Goal: Task Accomplishment & Management: Use online tool/utility

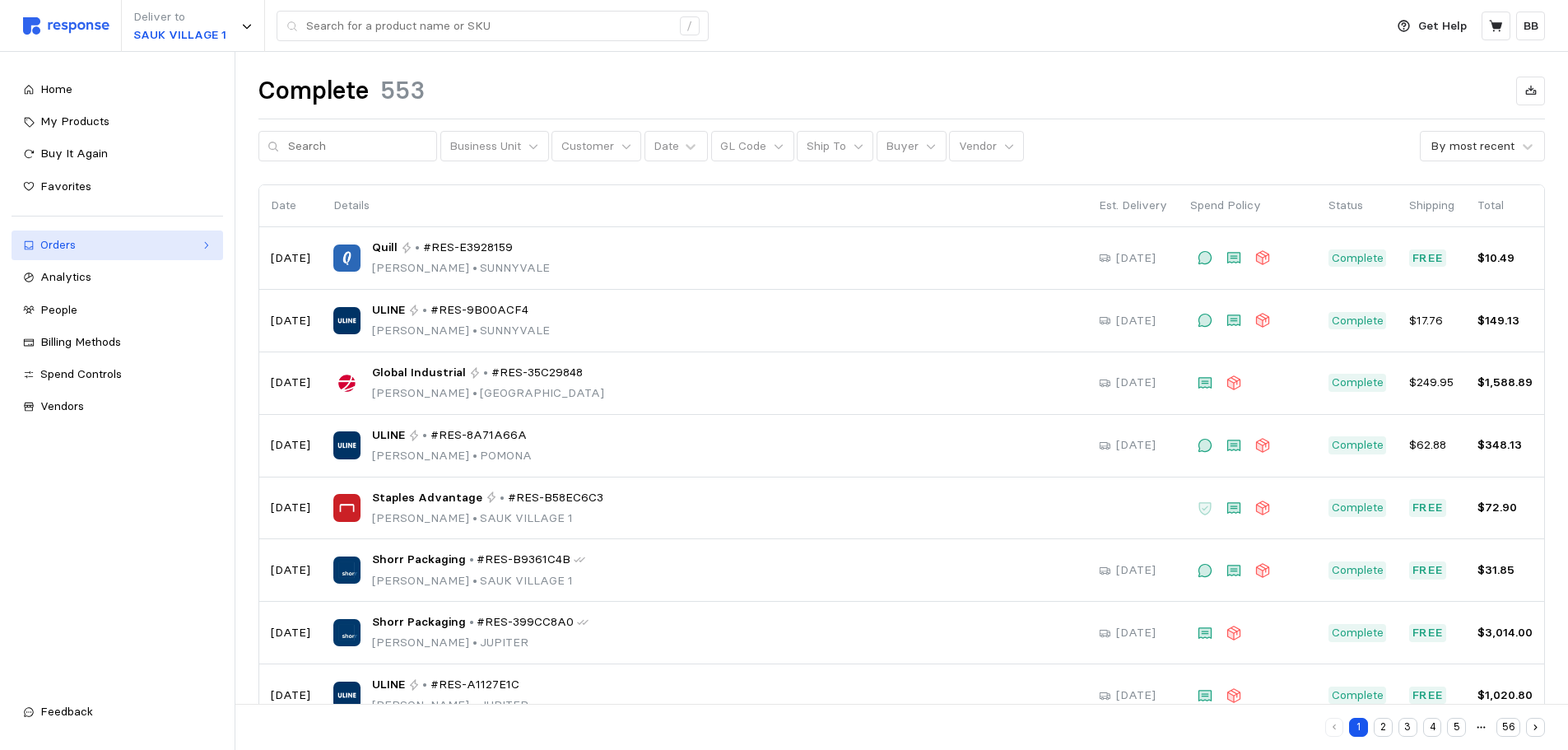
click at [99, 252] on div "Orders" at bounding box center [117, 245] width 154 height 18
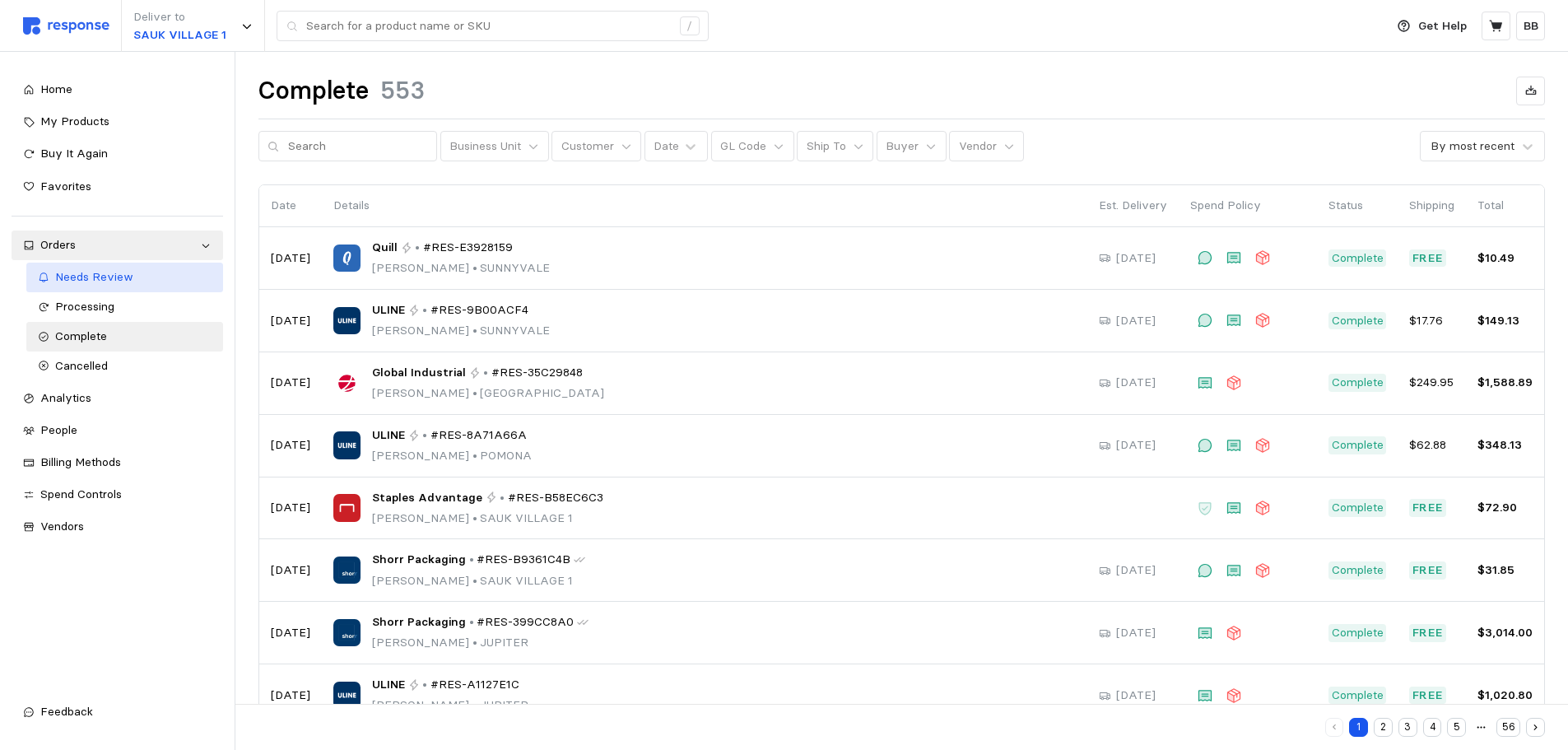
click at [107, 279] on span "Needs Review" at bounding box center [94, 277] width 78 height 15
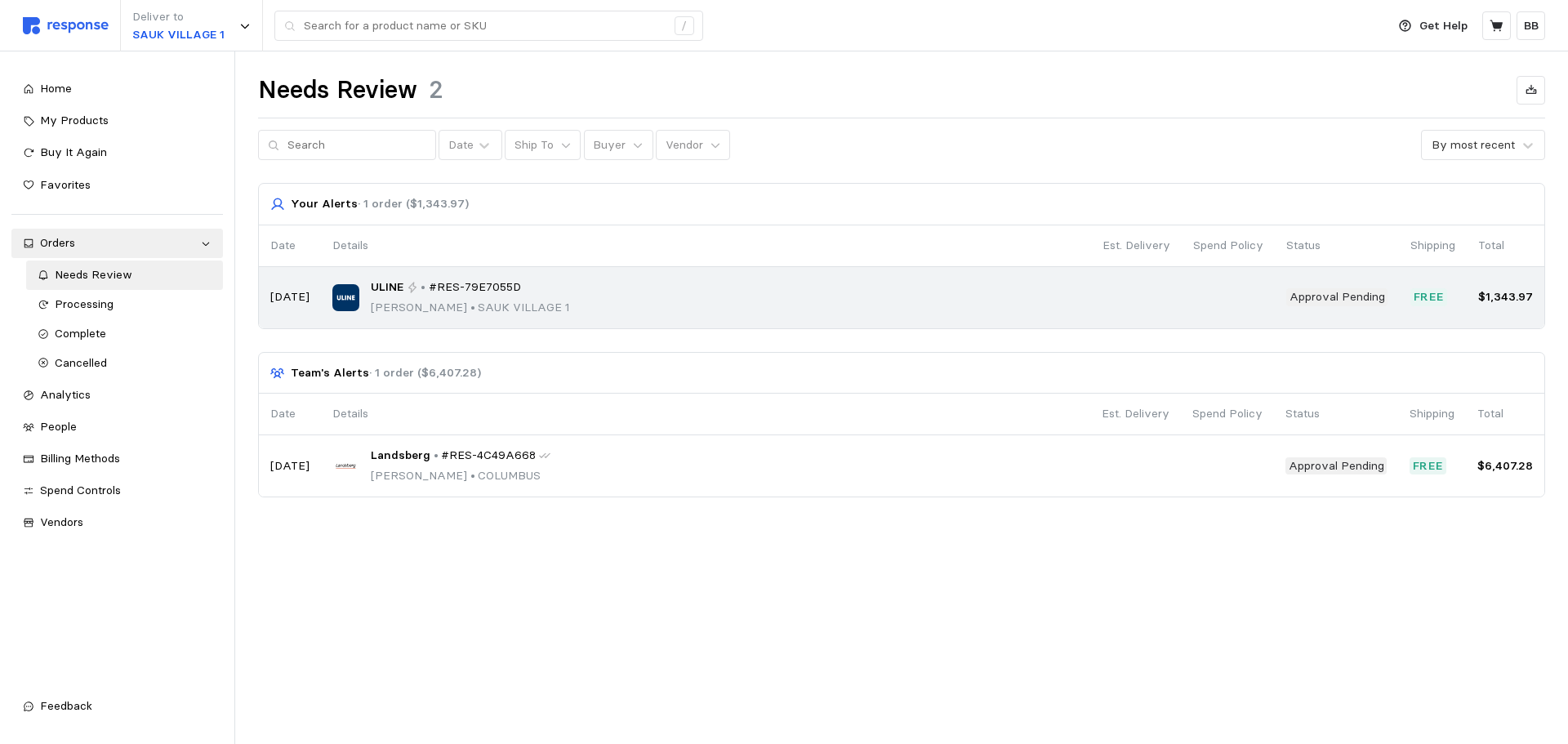
click at [545, 286] on div "ULINE • #RES-79E7055D" at bounding box center [470, 288] width 200 height 18
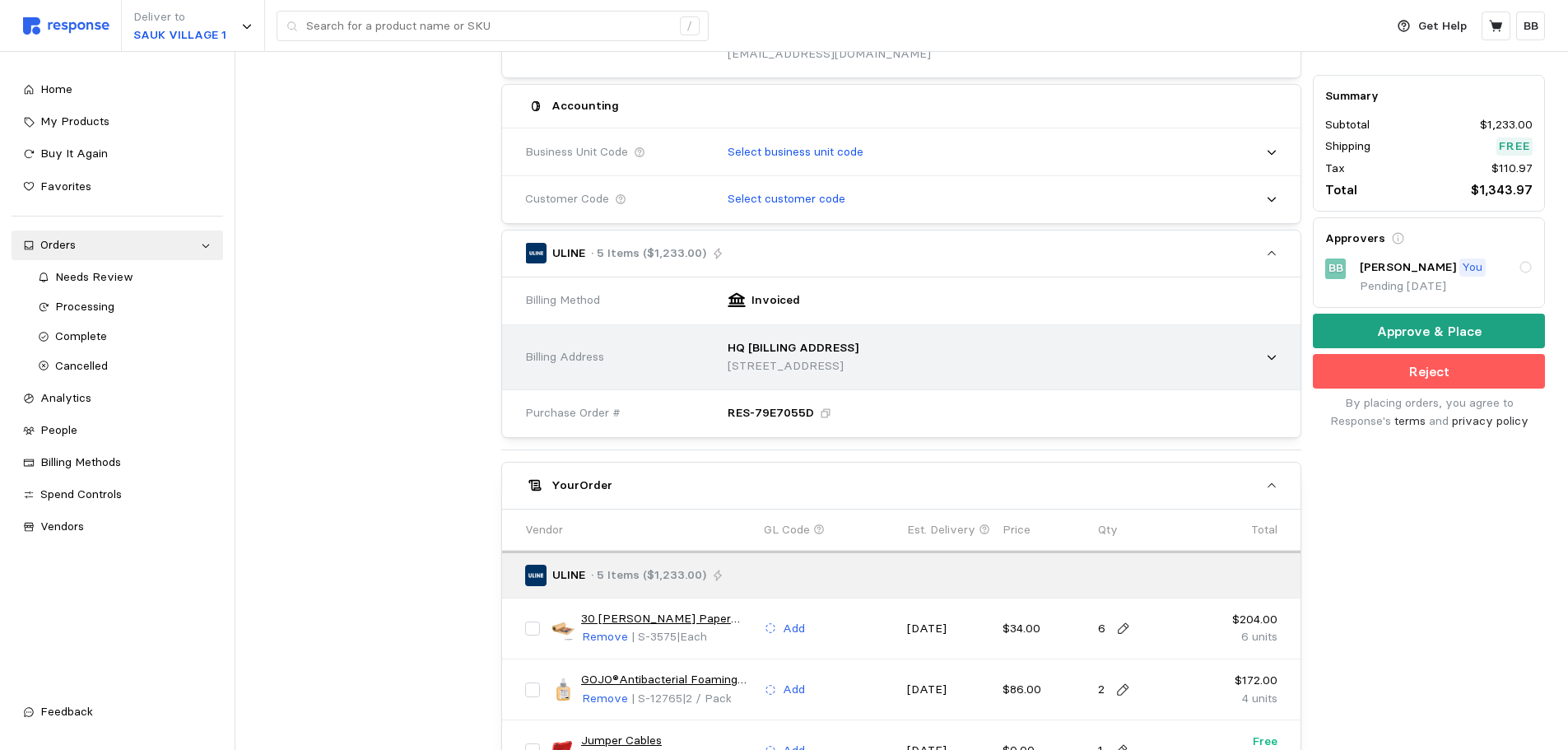
scroll to position [659, 0]
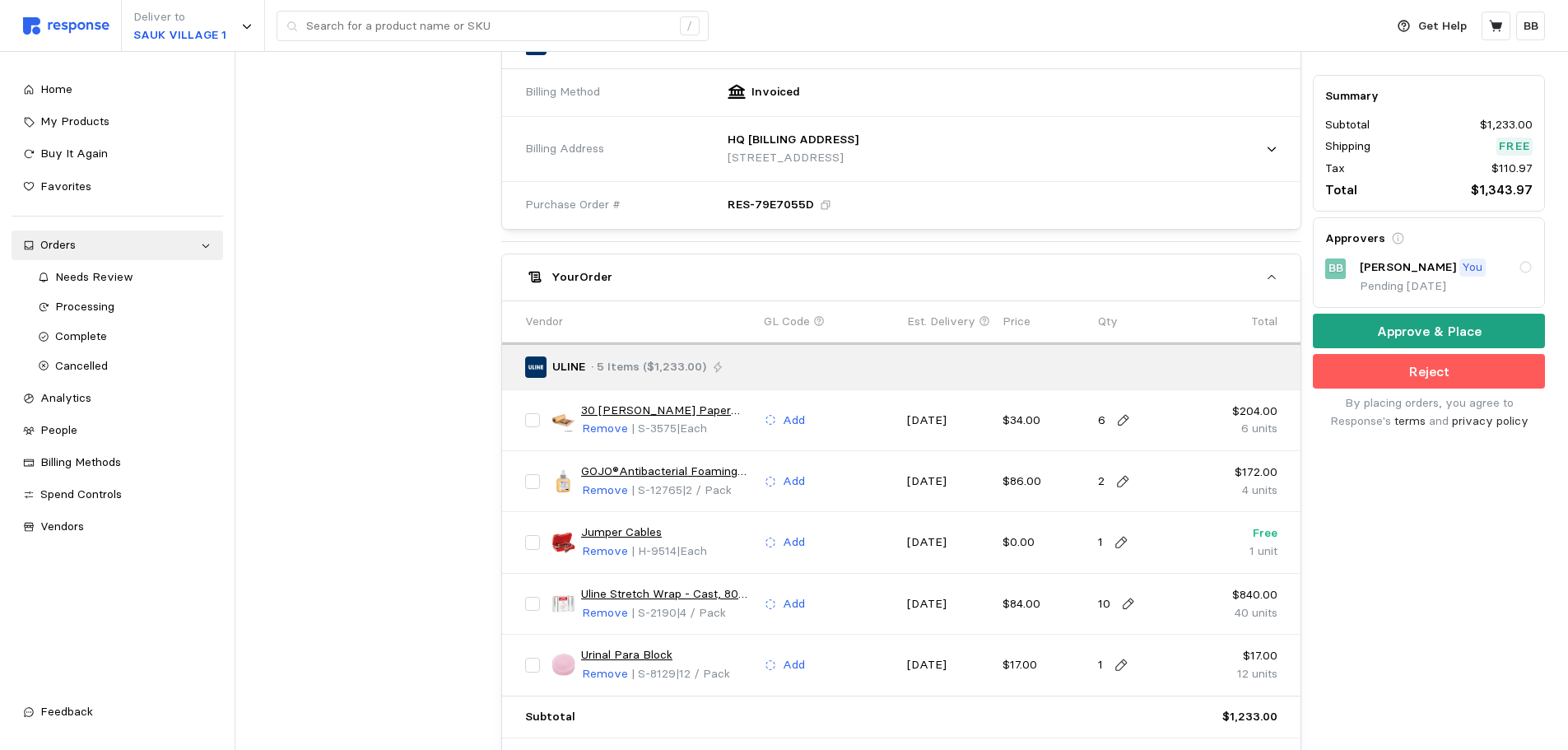
click at [1390, 331] on p "Approve & Place" at bounding box center [1429, 331] width 105 height 21
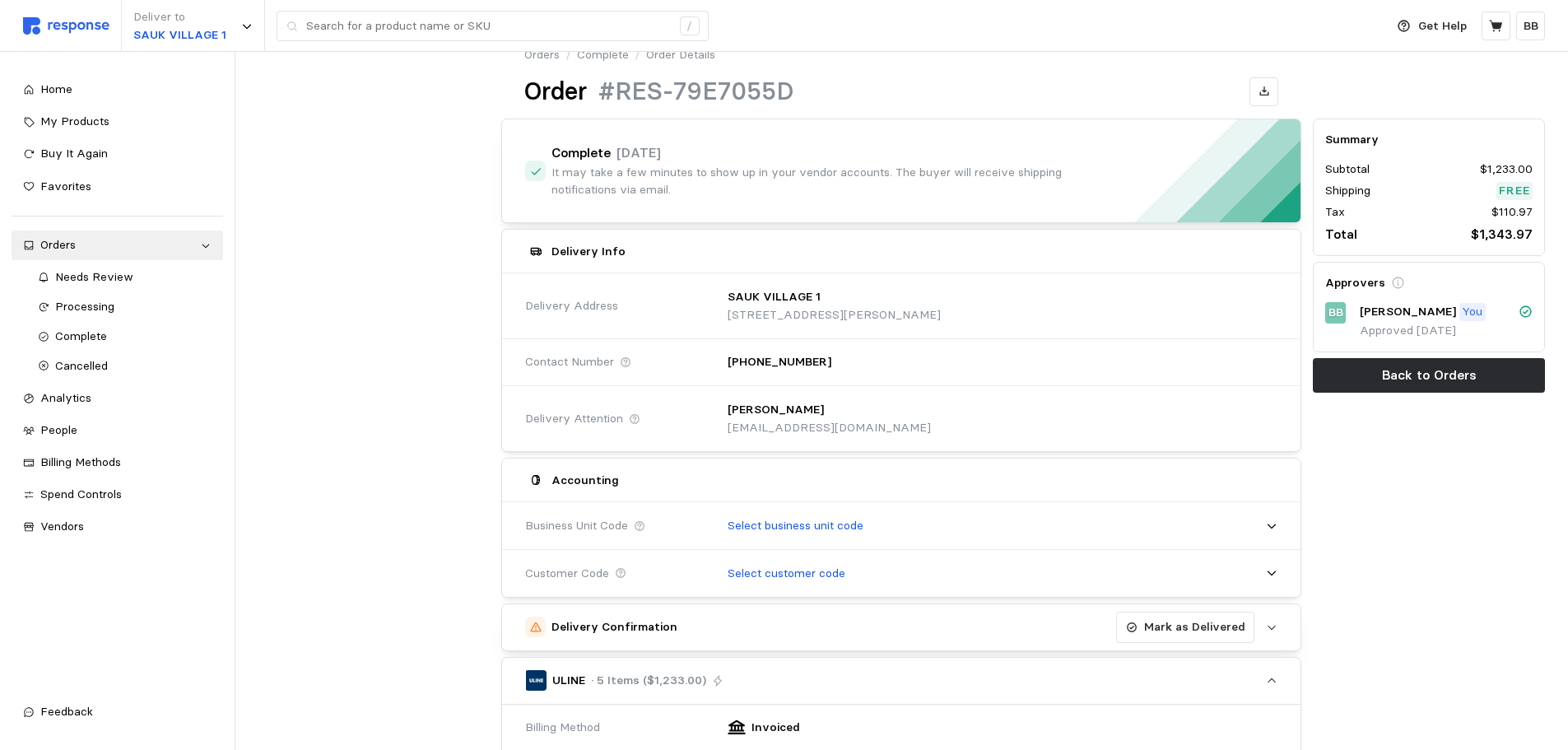
scroll to position [0, 0]
